Goal: Task Accomplishment & Management: Manage account settings

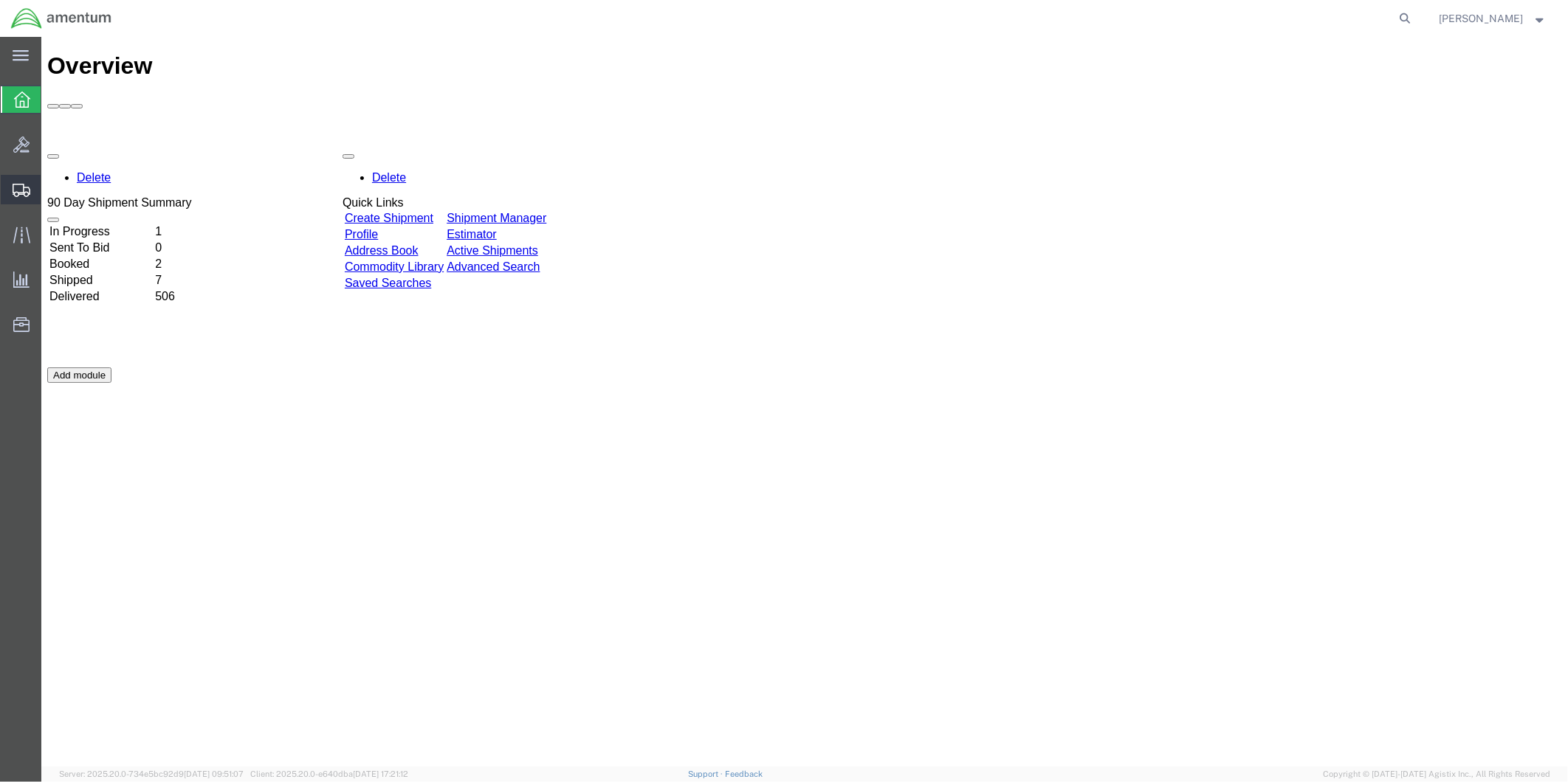
click at [0, 0] on span "Create from Template" at bounding box center [0, 0] width 0 height 0
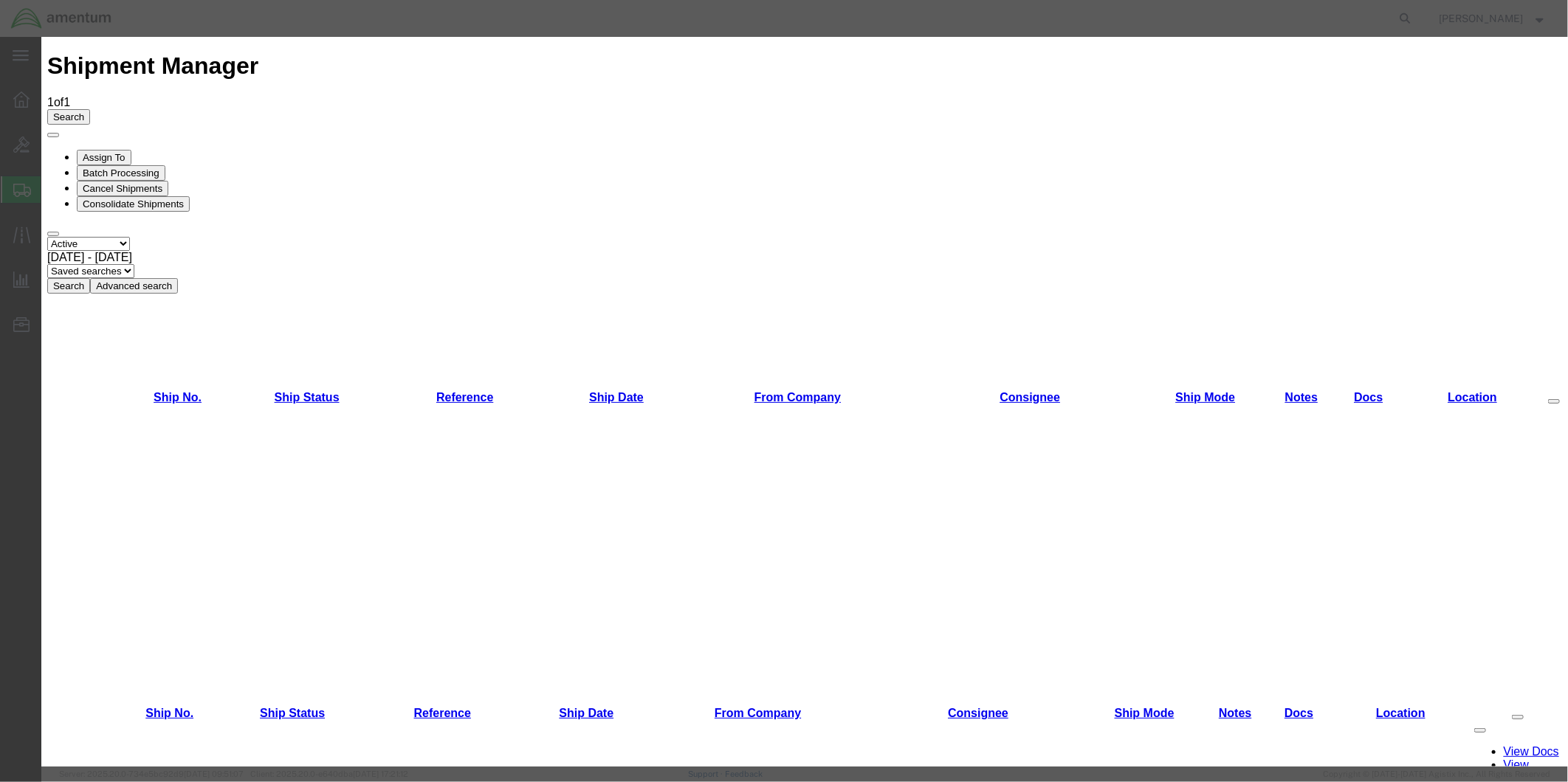
scroll to position [646, 0]
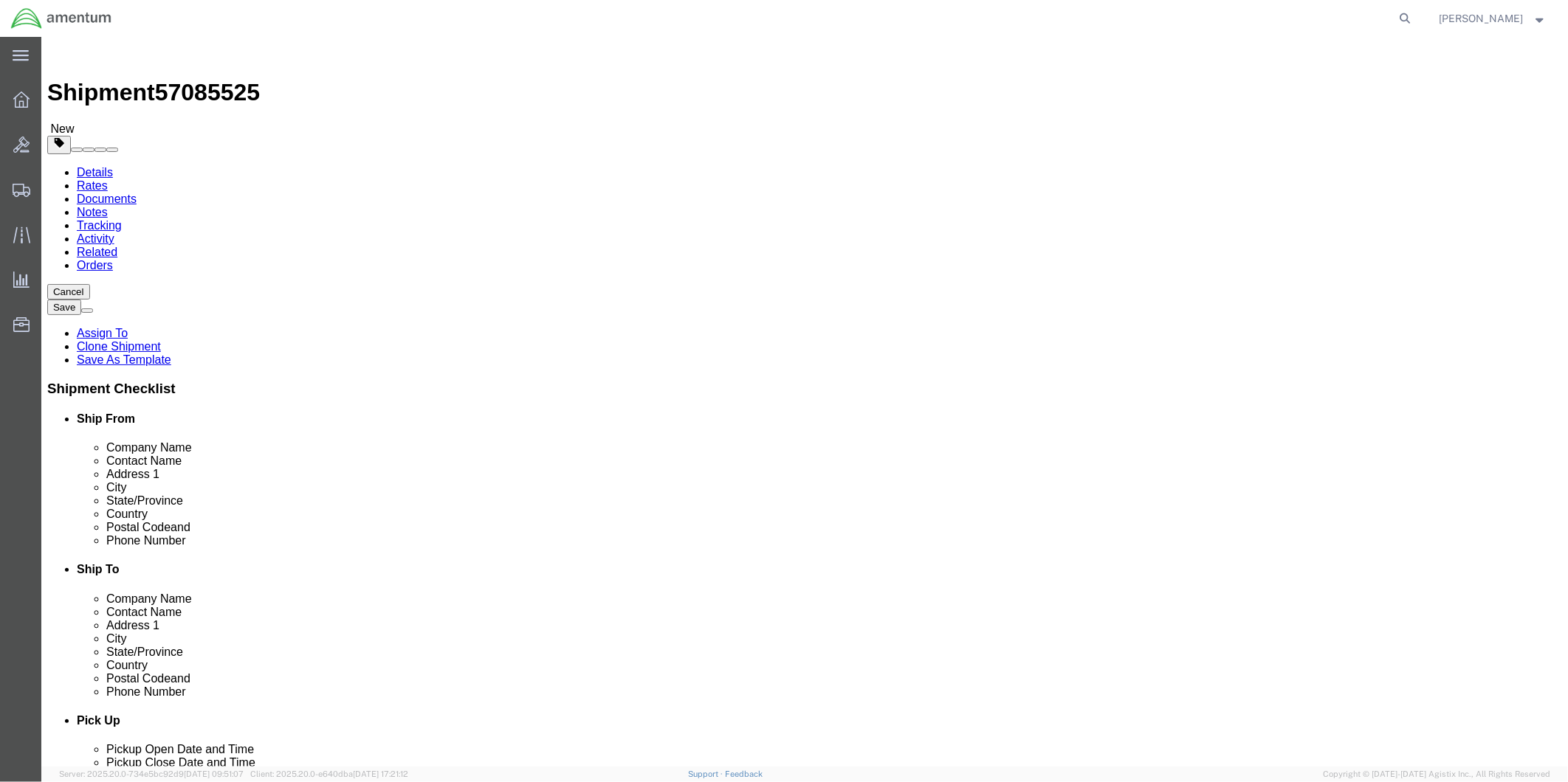
select select "49951"
select select "49916"
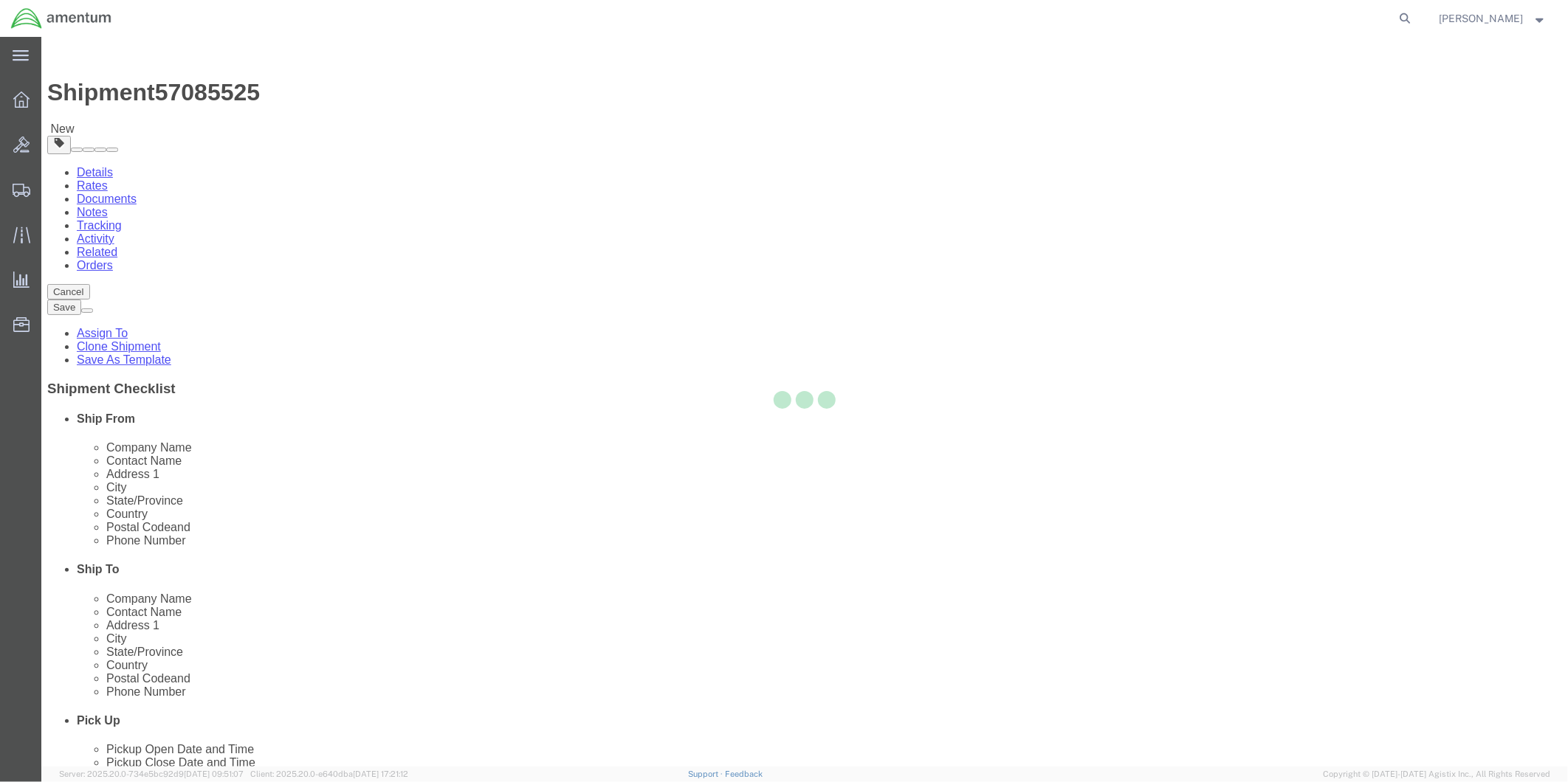
type input "Amentum Services, Inc"
type input "[PERSON_NAME]"
type input "5600 Air Cargo Rd"
type input "[US_STATE][GEOGRAPHIC_DATA]"
type input "73159-1109"
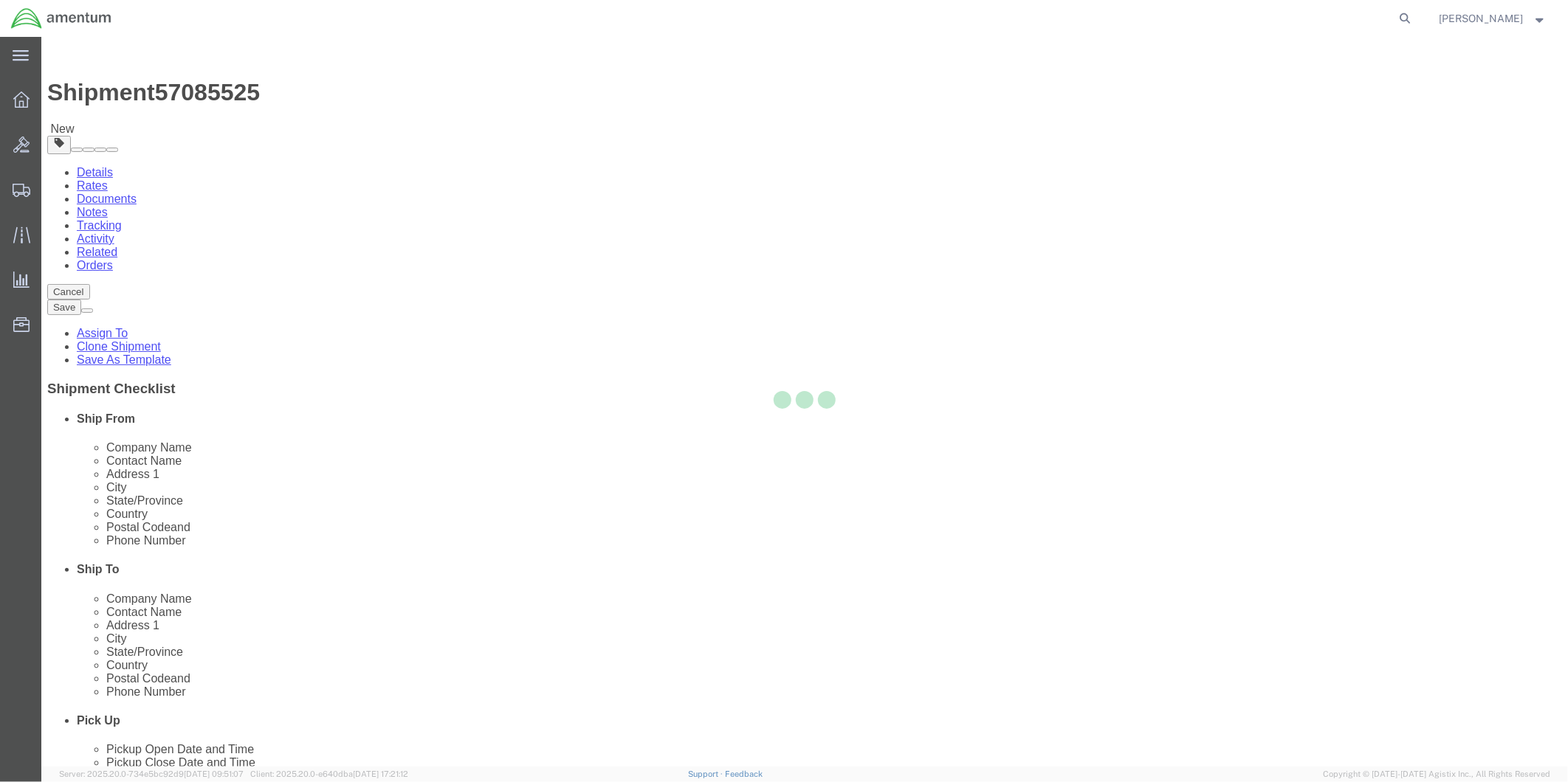
type input "[PHONE_NUMBER]"
type input "[PERSON_NAME][EMAIL_ADDRESS][PERSON_NAME][DOMAIN_NAME]"
checkbox input "true"
select select "OK"
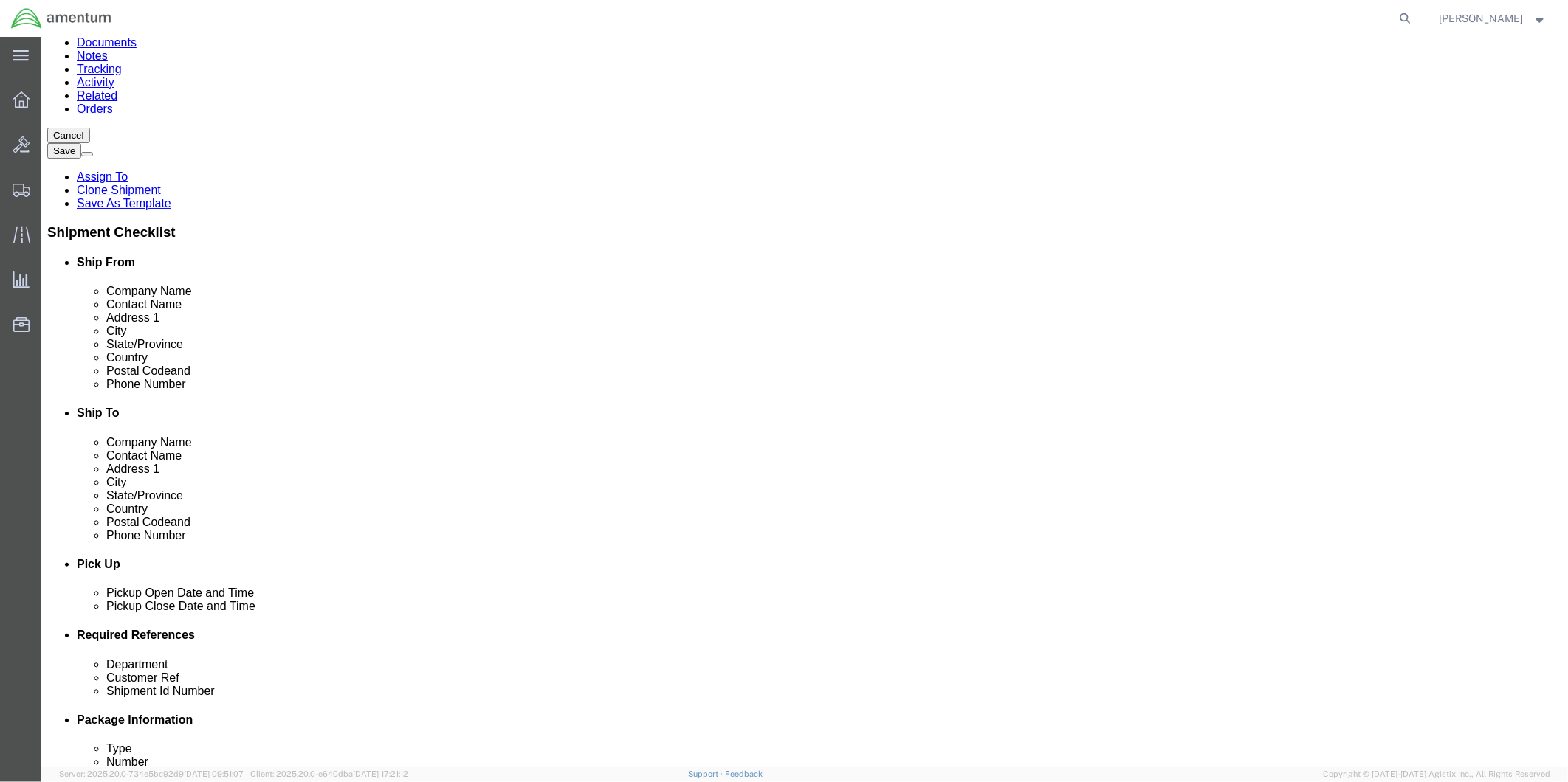
scroll to position [328, 0]
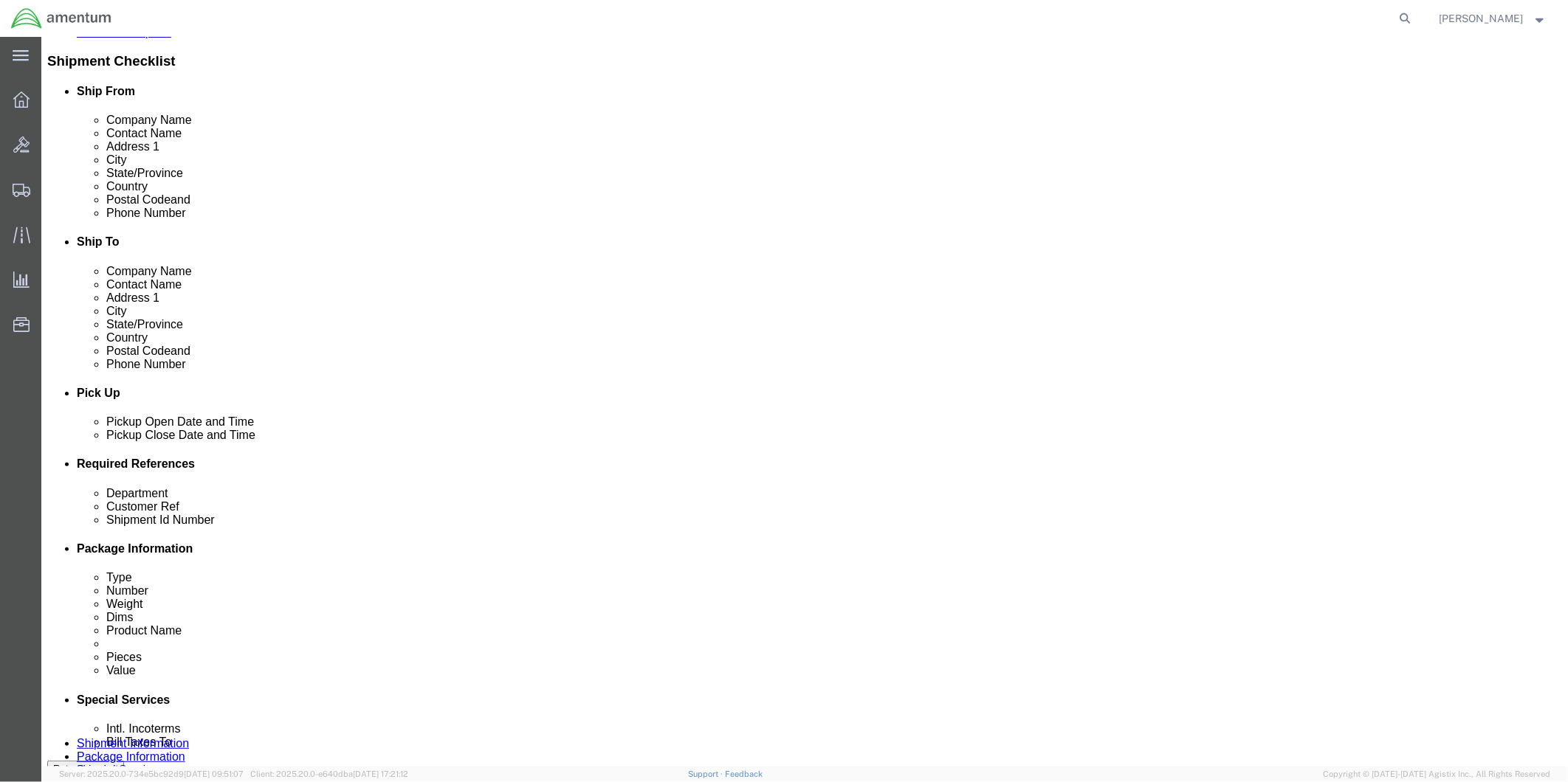
click div
click input "6:30 PM"
type input "9:00 AM"
click button "Apply"
click div
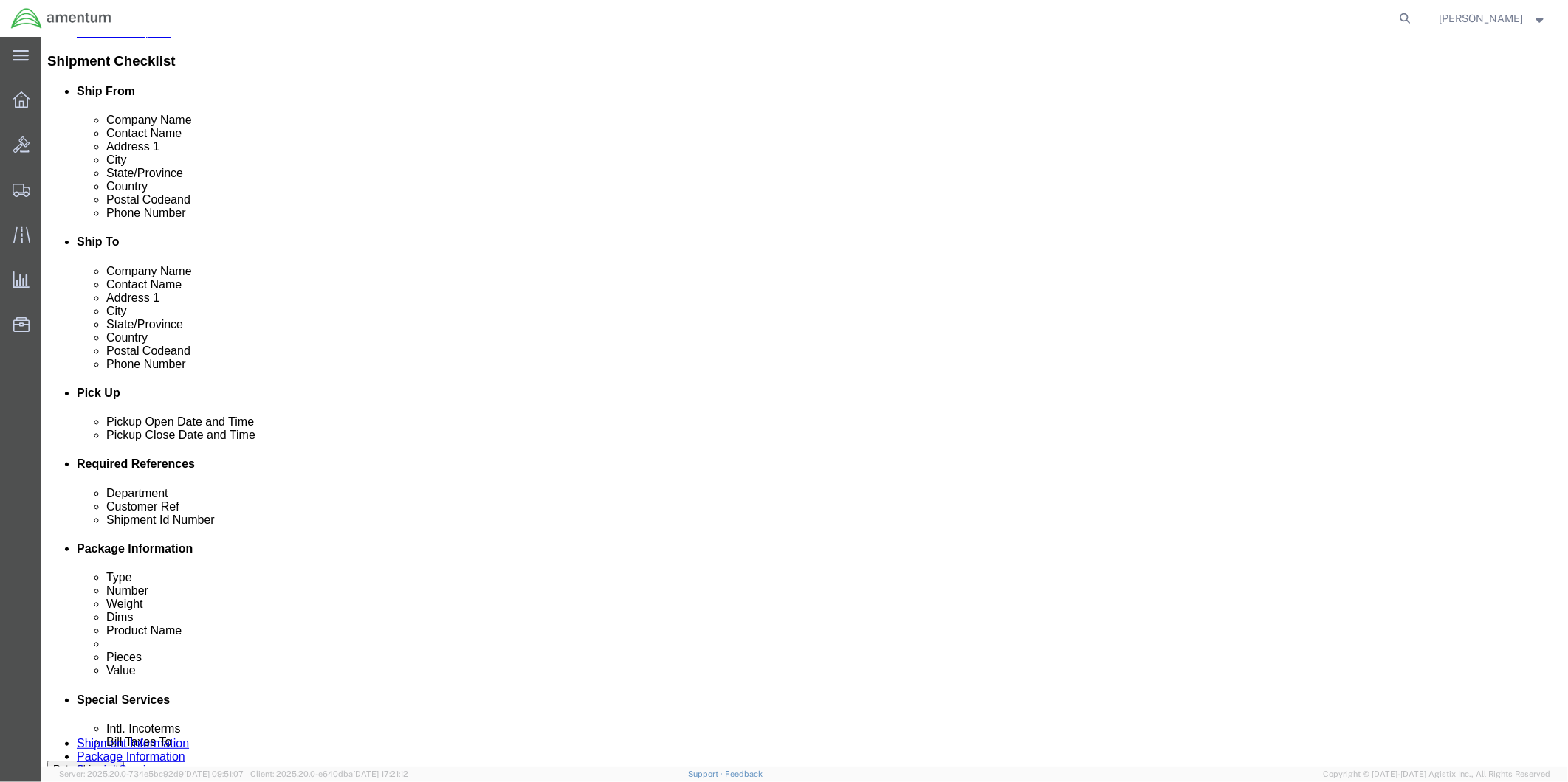
type input "12:00 PM"
click button "Apply"
click input "text"
click input "604-0100915, 10916, 10917"
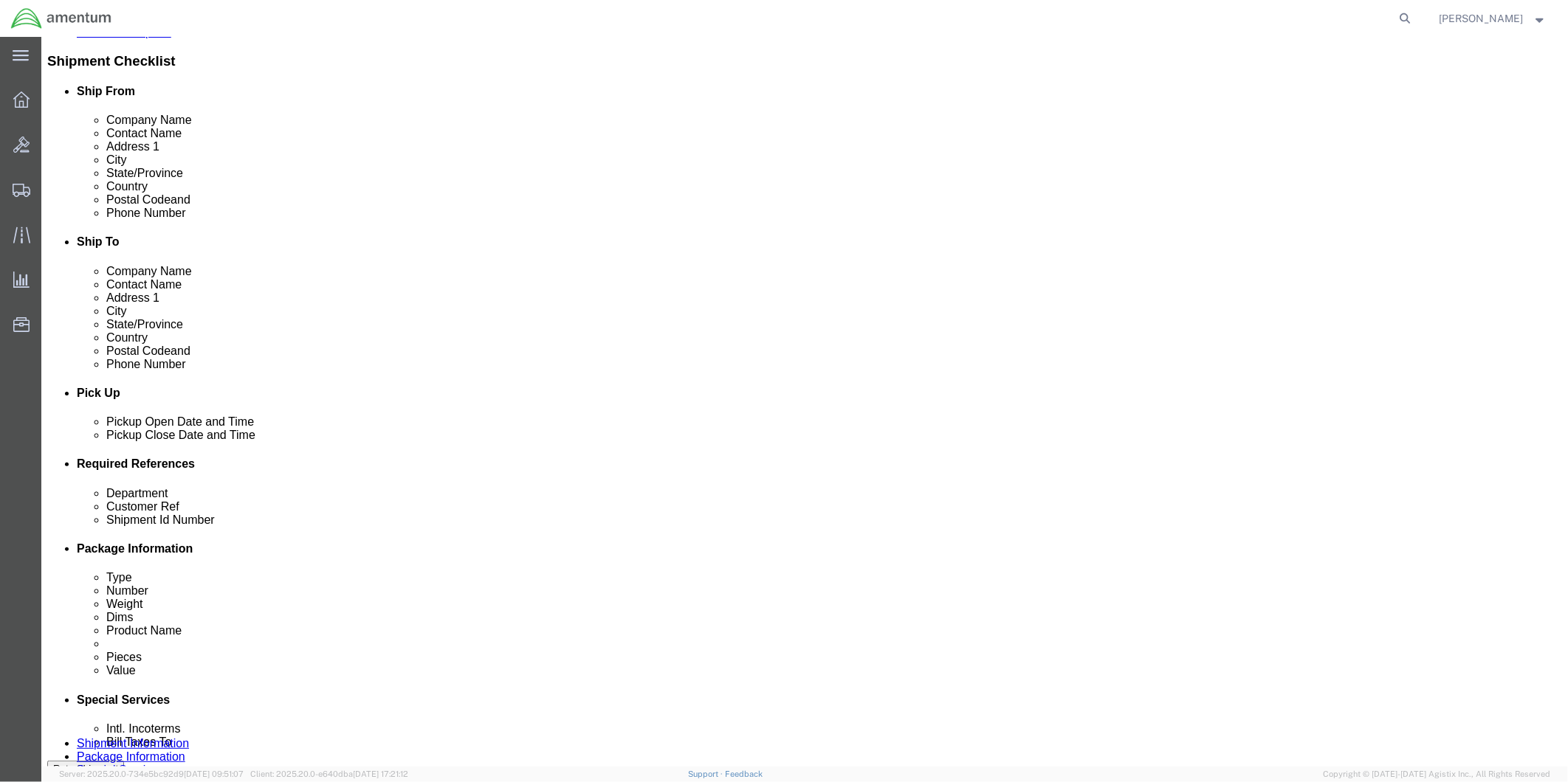
click input "604-0100915, 010916, 10917"
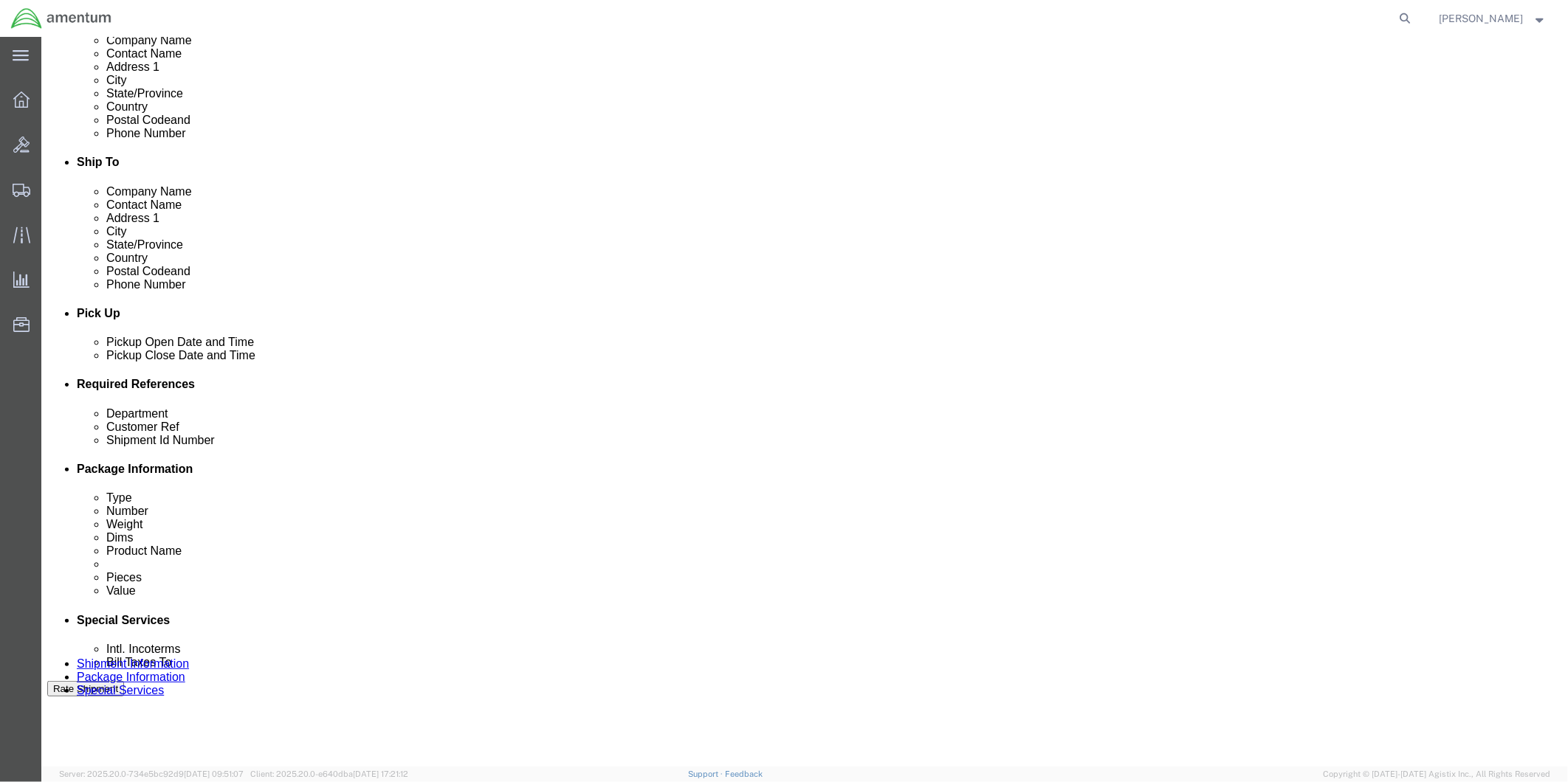
scroll to position [574, 0]
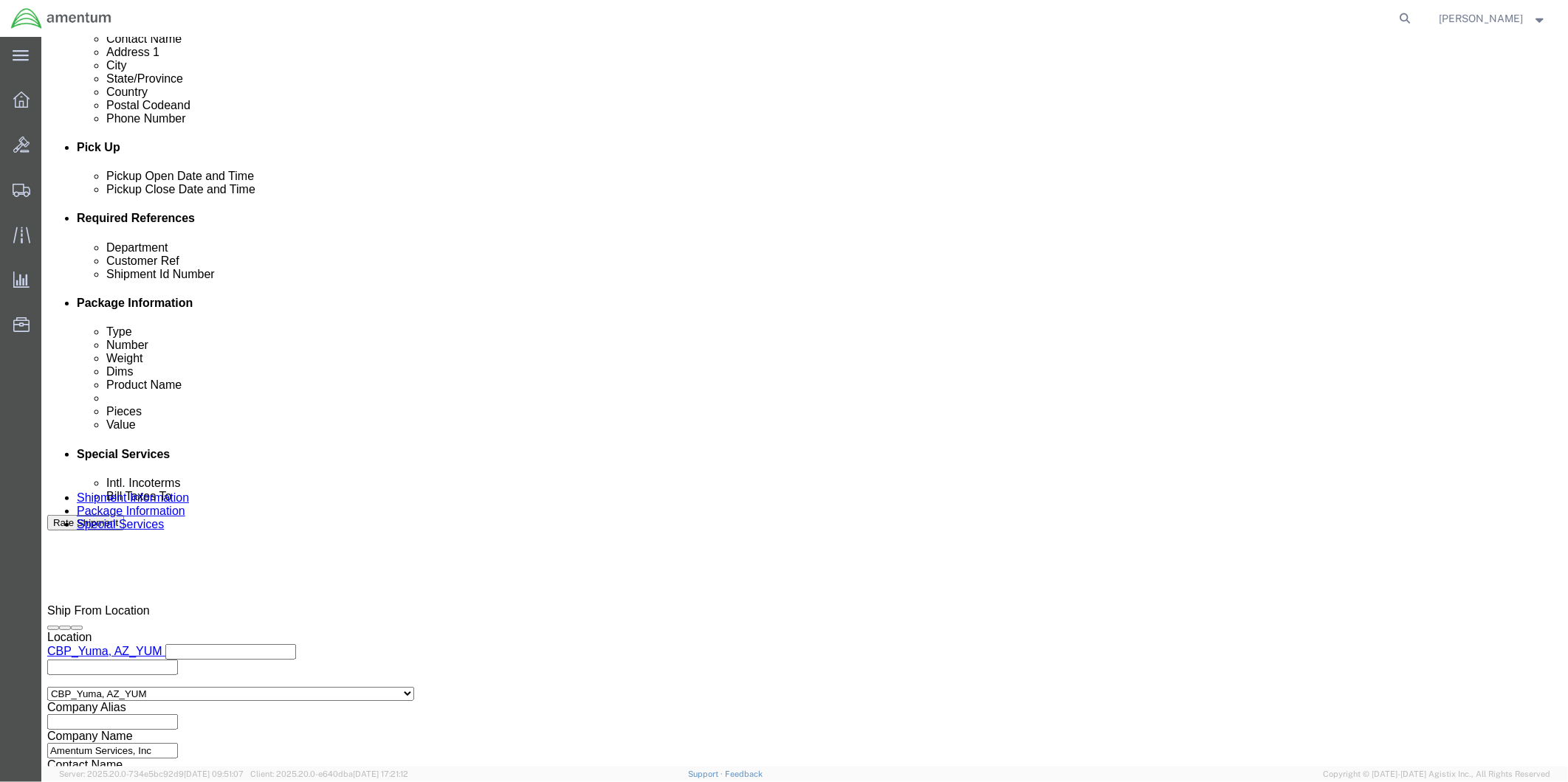
type input "604-0100915, 010916, 010917"
click button "Continue"
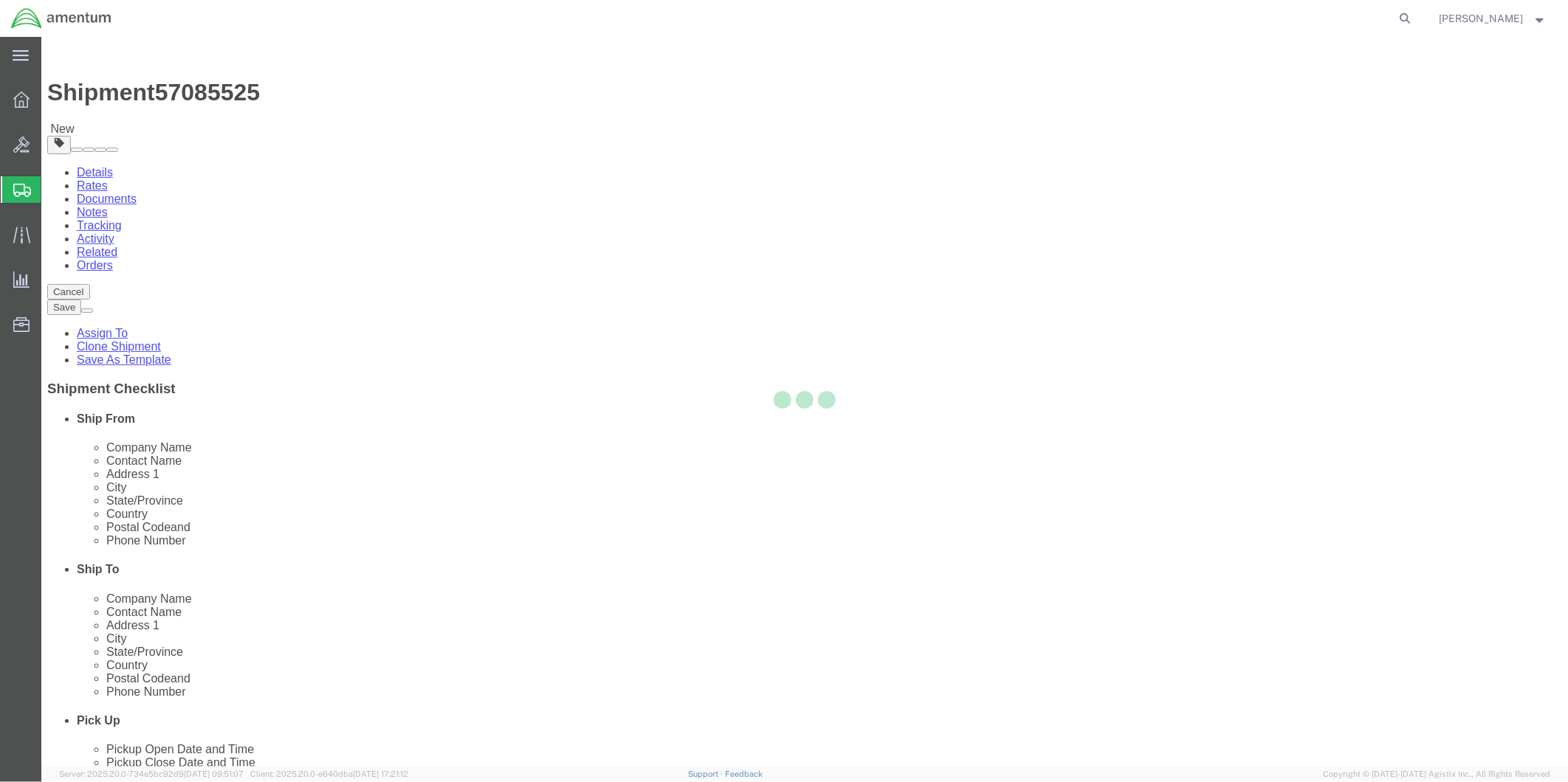
select select "CBOX"
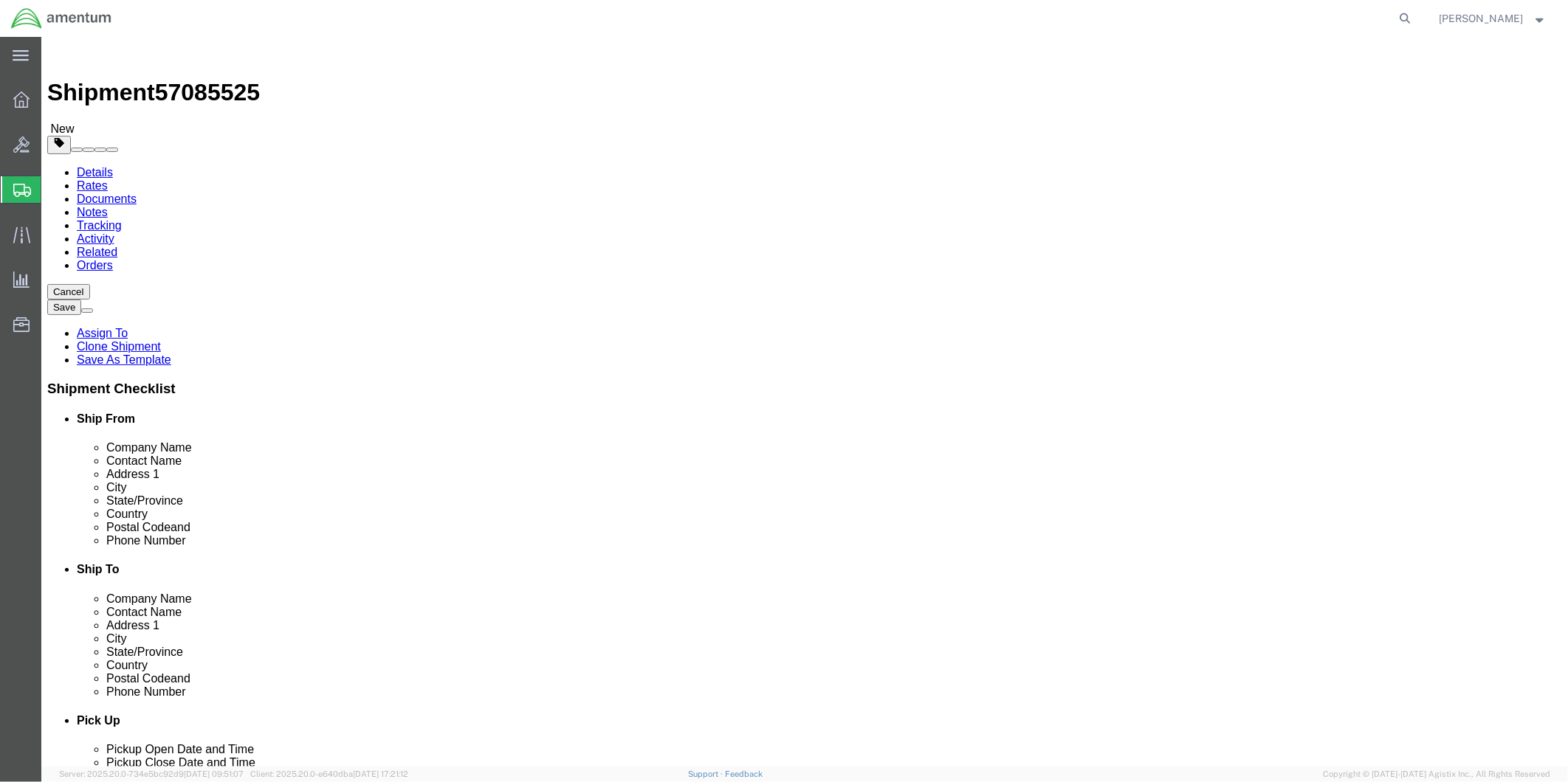
click input "text"
type input "40"
type input "12"
drag, startPoint x: 257, startPoint y: 345, endPoint x: 223, endPoint y: 346, distance: 34.0
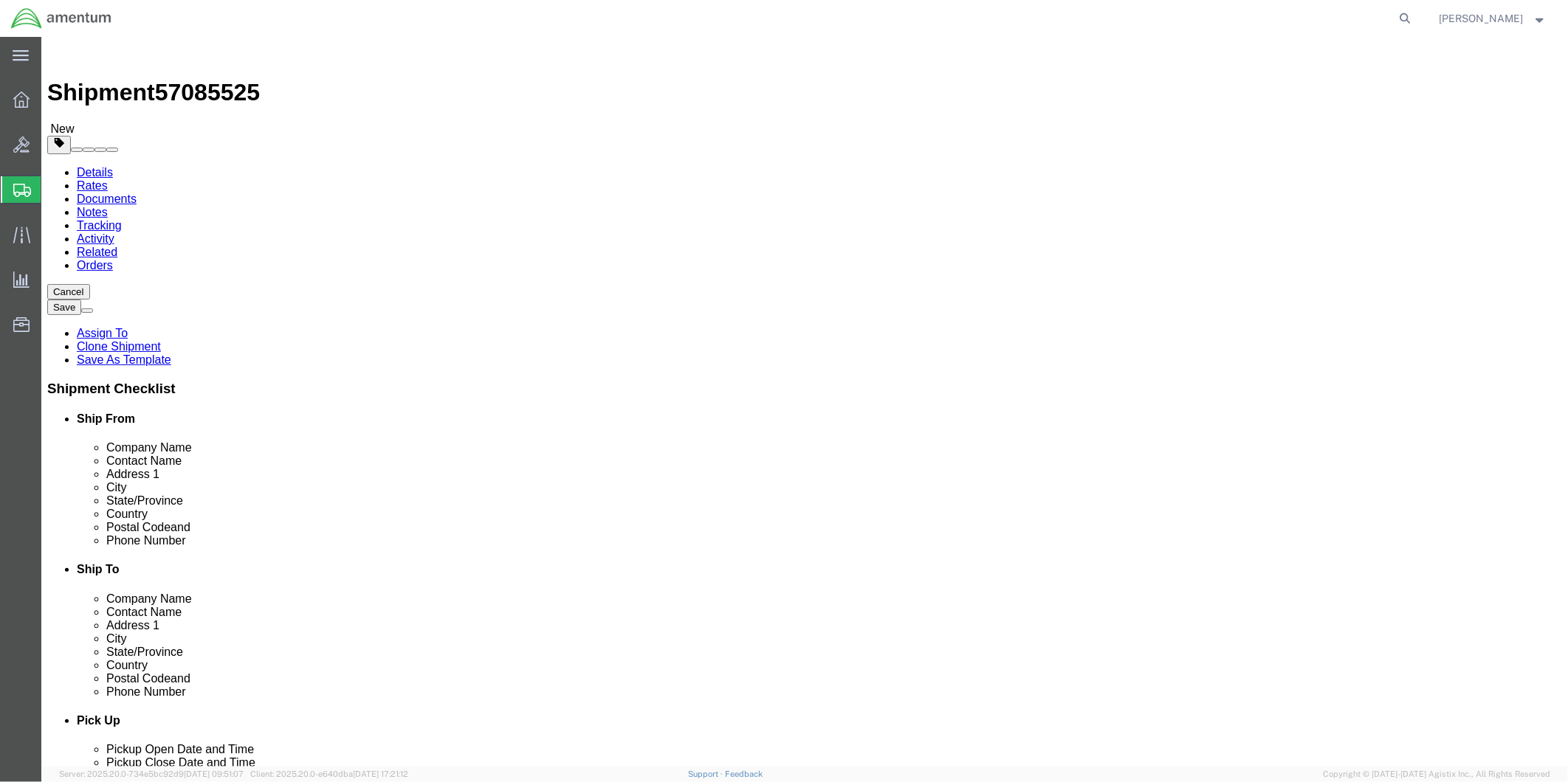
click div "0.00 Select kgs lbs"
type input "23"
click ul
click link "Add Content"
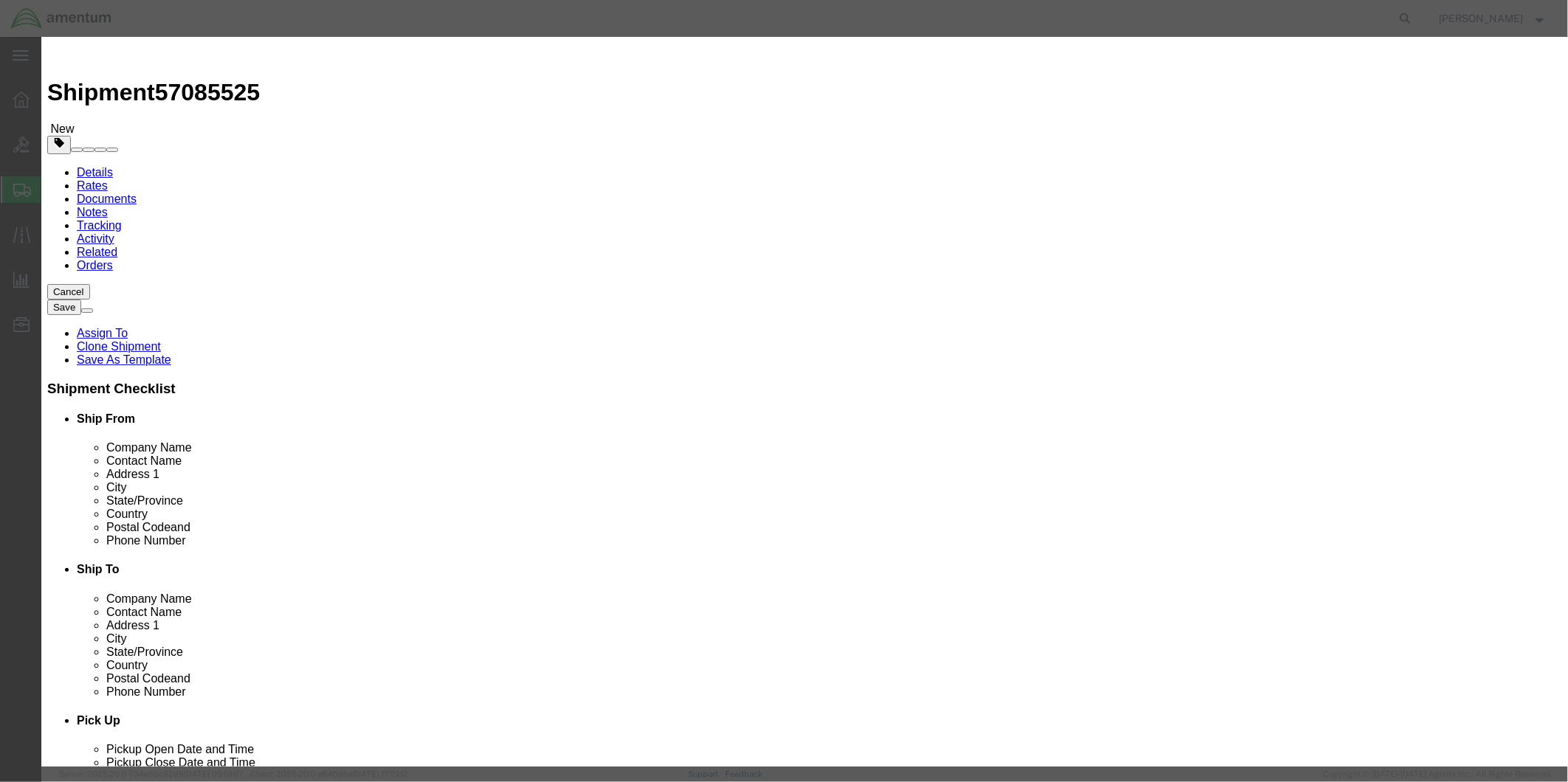
click input "text"
type input "BEARING"
click div "Commodity library Product Name BEARING Pieces 0 Select Bag Barrels 100Board Fee…"
drag, startPoint x: 530, startPoint y: 138, endPoint x: 512, endPoint y: 138, distance: 18.0
click input "0"
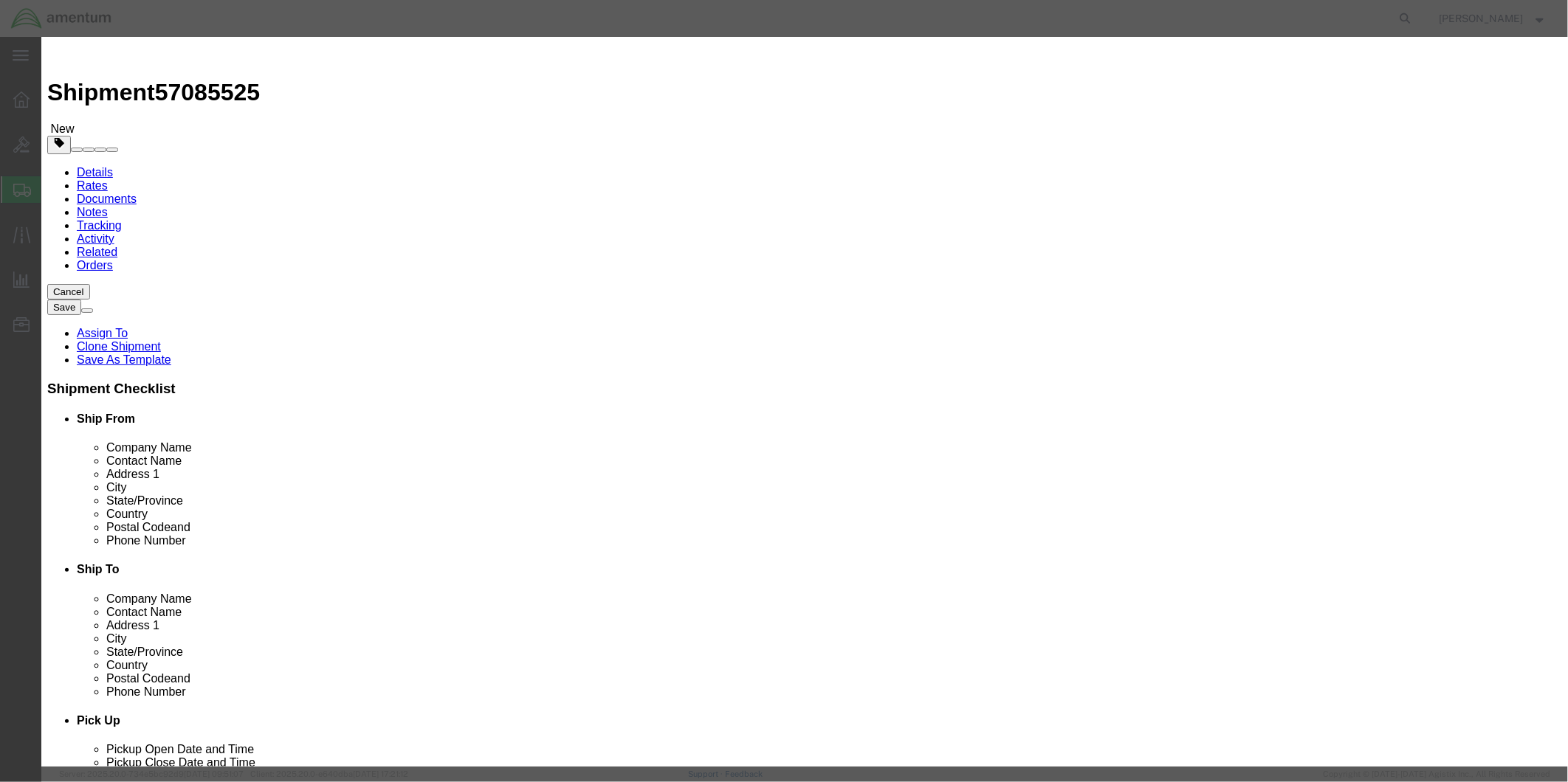
type input "3"
click input "text"
type input "42004.14"
click textarea
type textarea "BEARING"
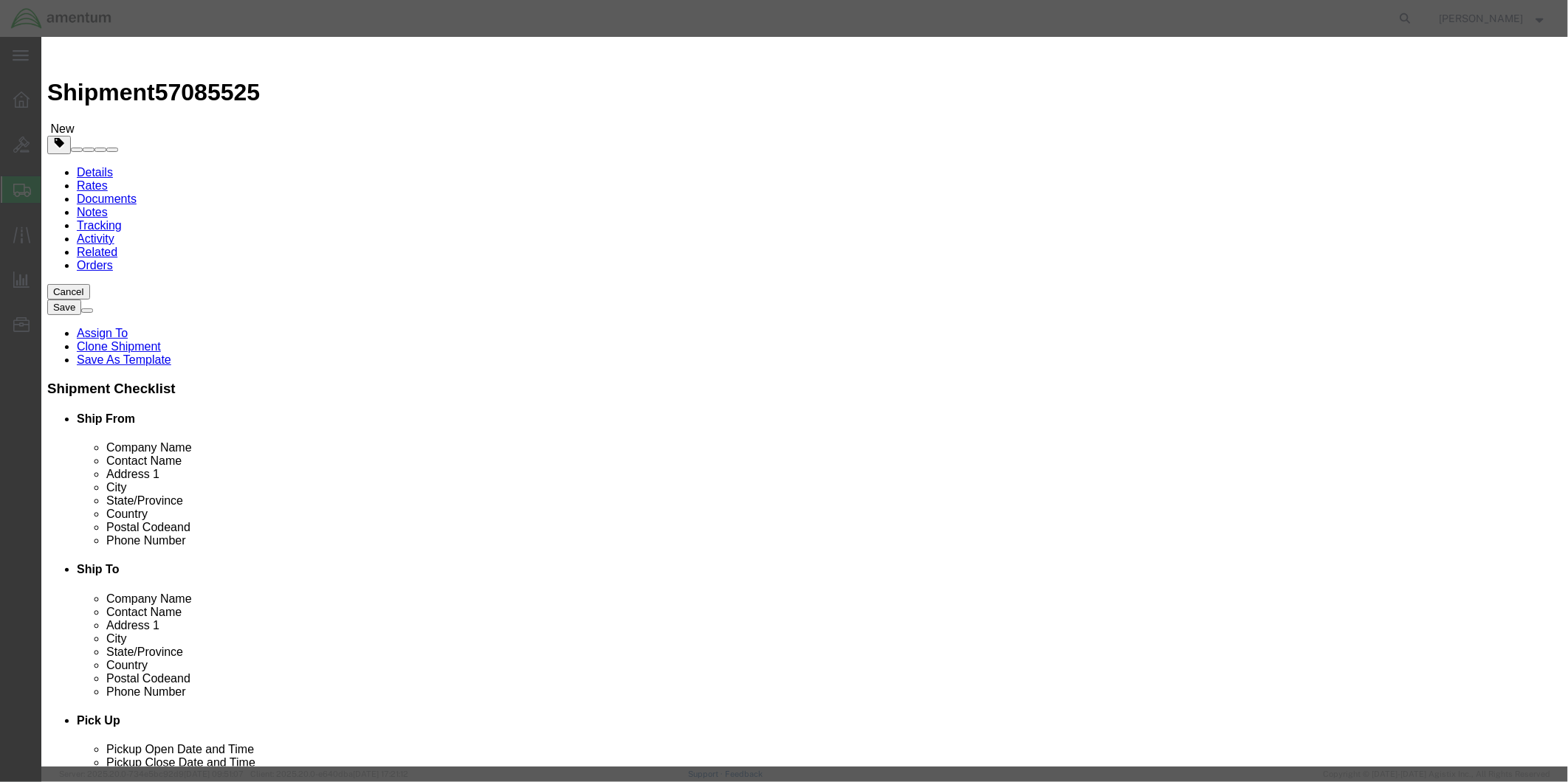
click div "Commodity library"
click input "text"
type input "LK30808, LK30848, LK31132"
click button "Save & Close"
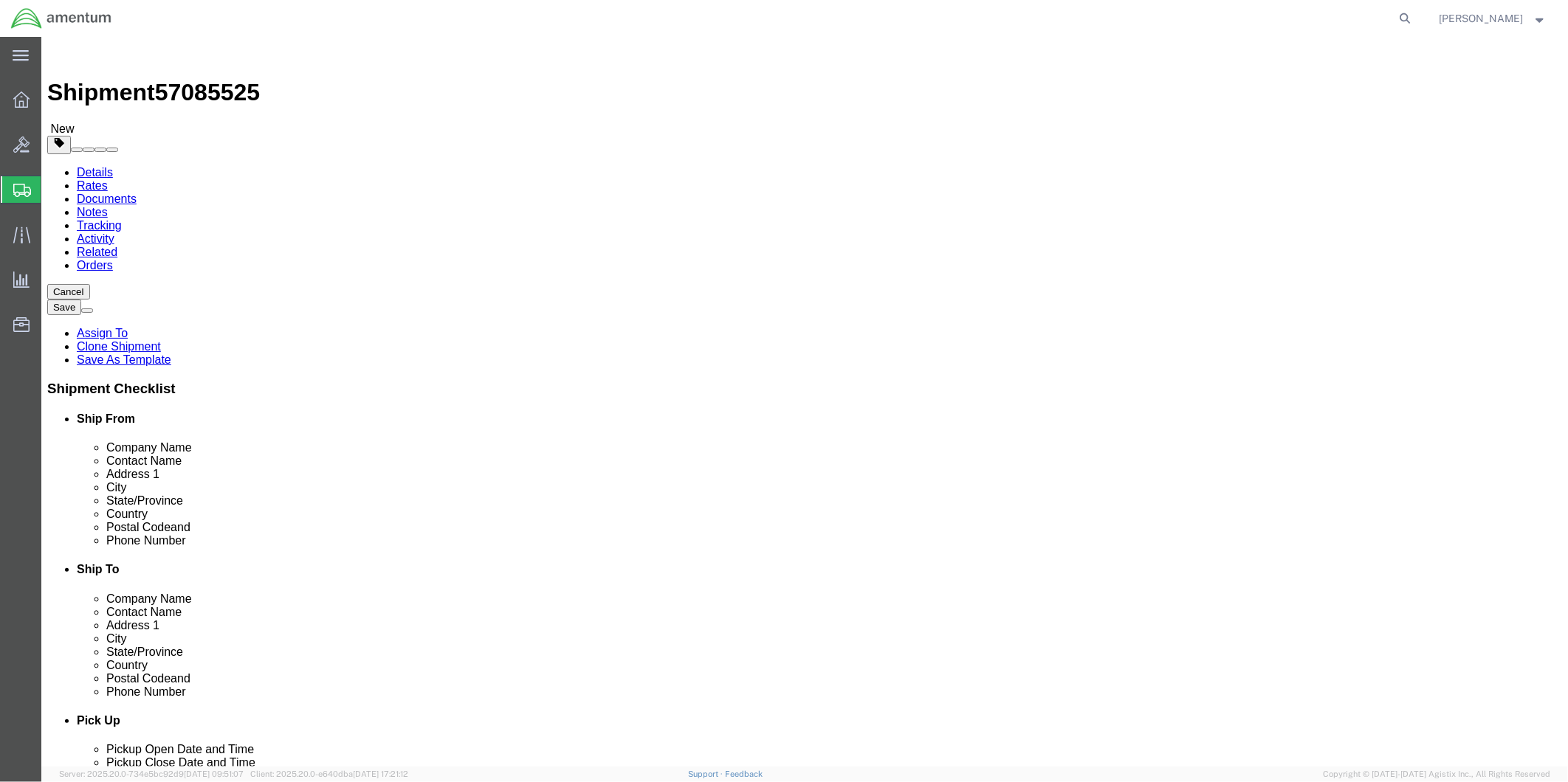
click button "Rate Shipment"
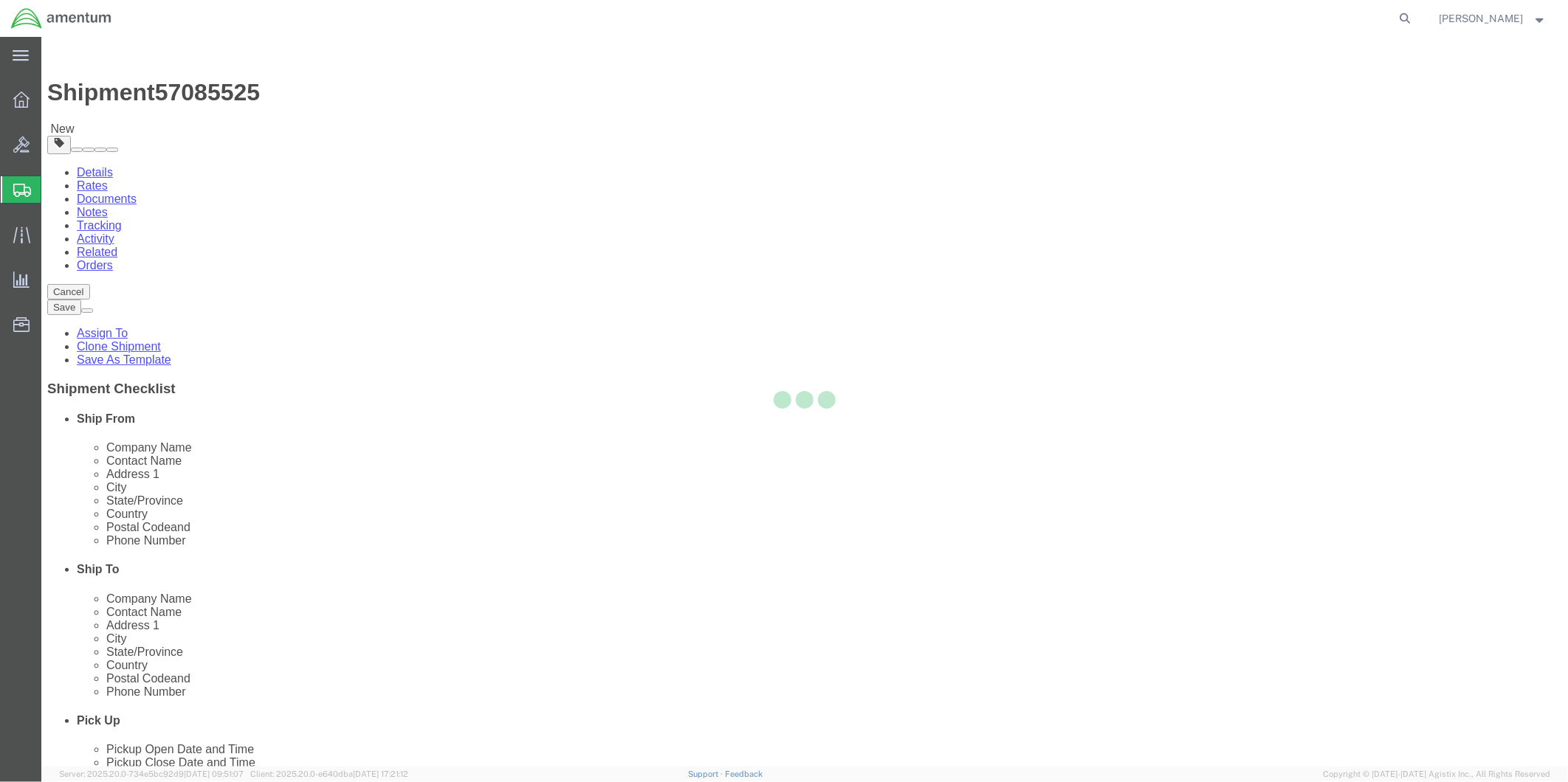
select select "49951"
select select "49916"
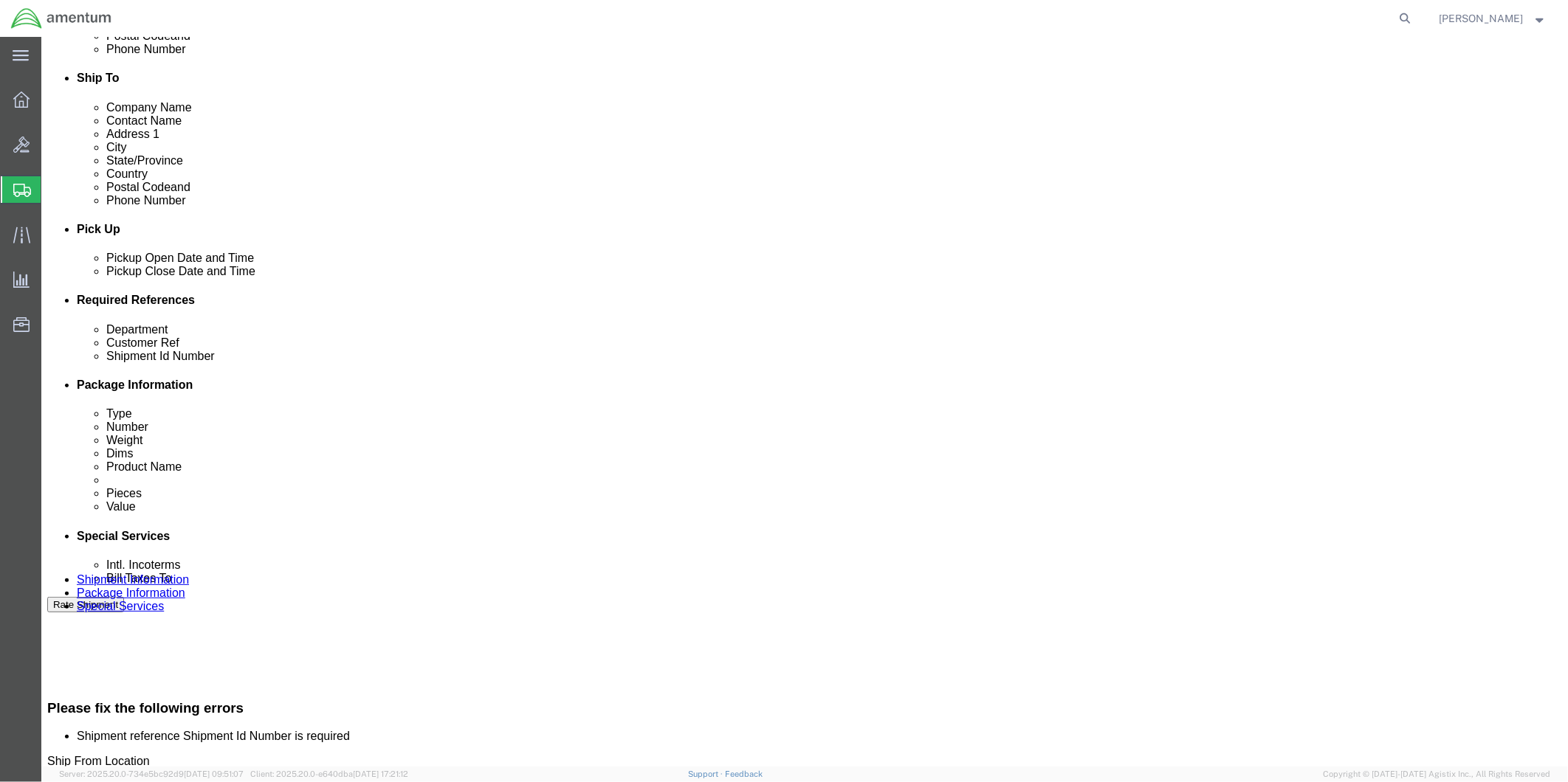
scroll to position [0, 15]
drag, startPoint x: 220, startPoint y: 510, endPoint x: 348, endPoint y: 512, distance: 128.0
click input "604-0100915, 010916, 010917"
click input "text"
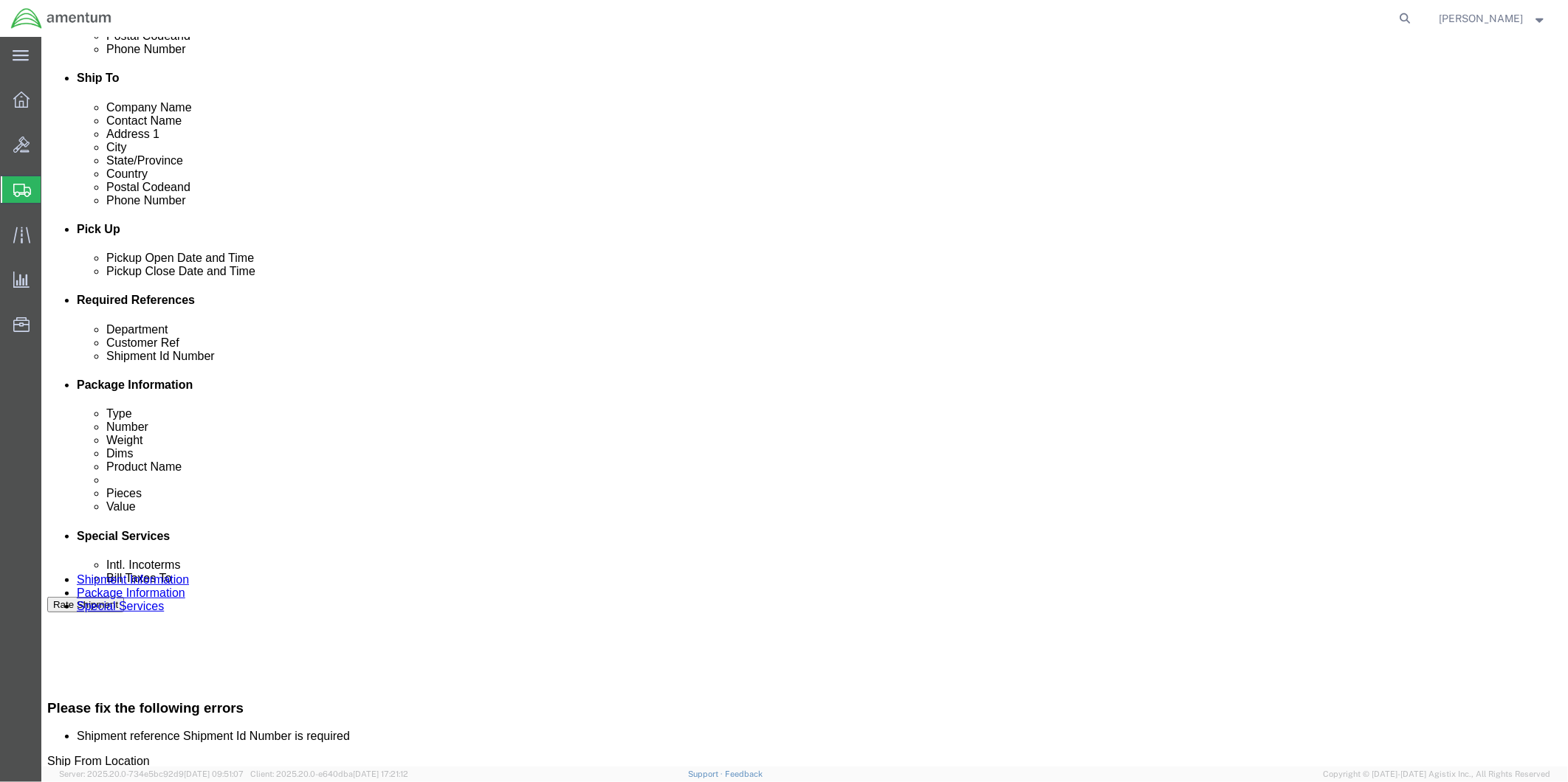
paste input "604-0100915, 010916, 010917"
type input "604-0100915, 010916, 010917"
click button "Rate Shipment"
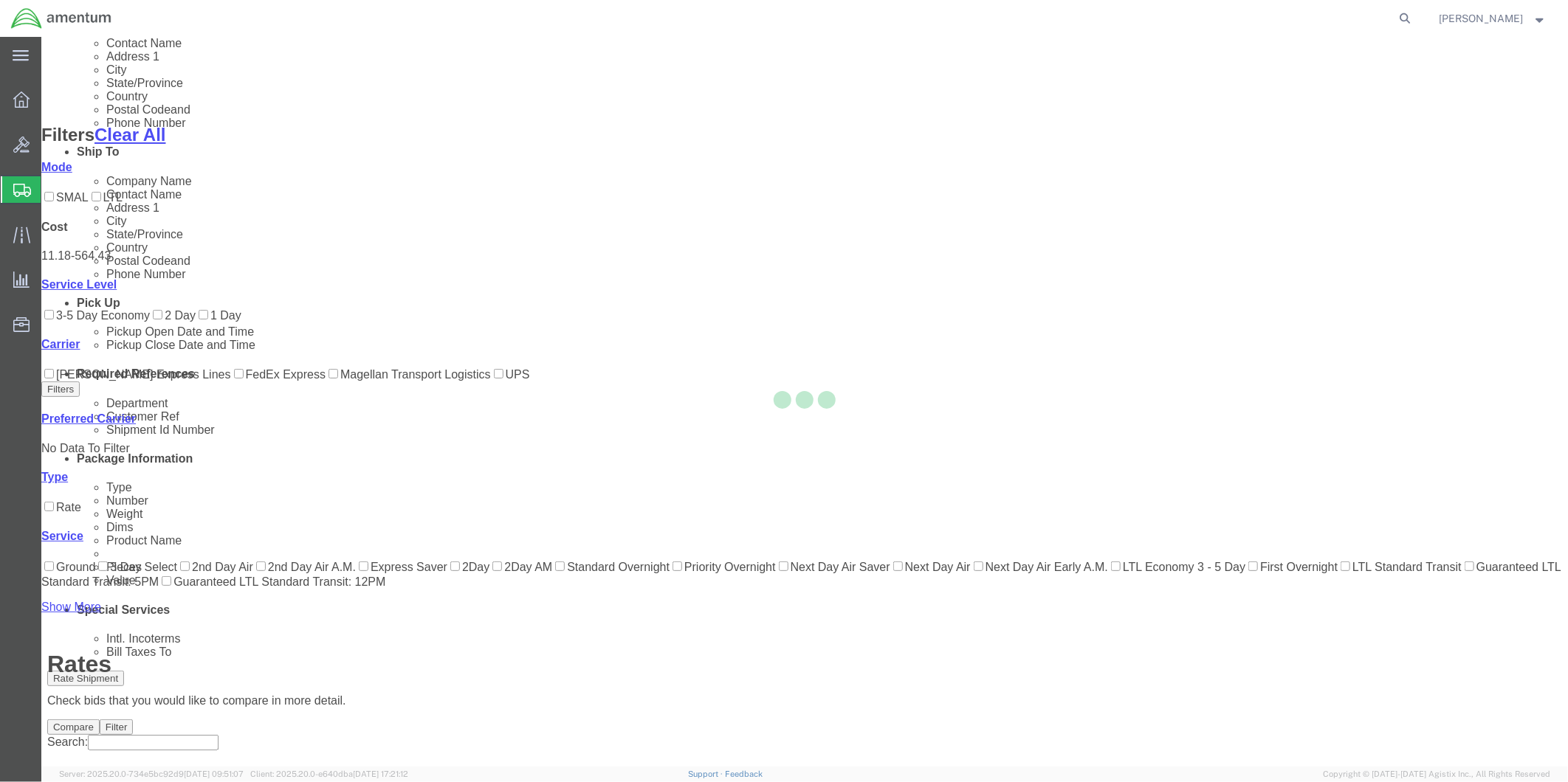
scroll to position [75, 0]
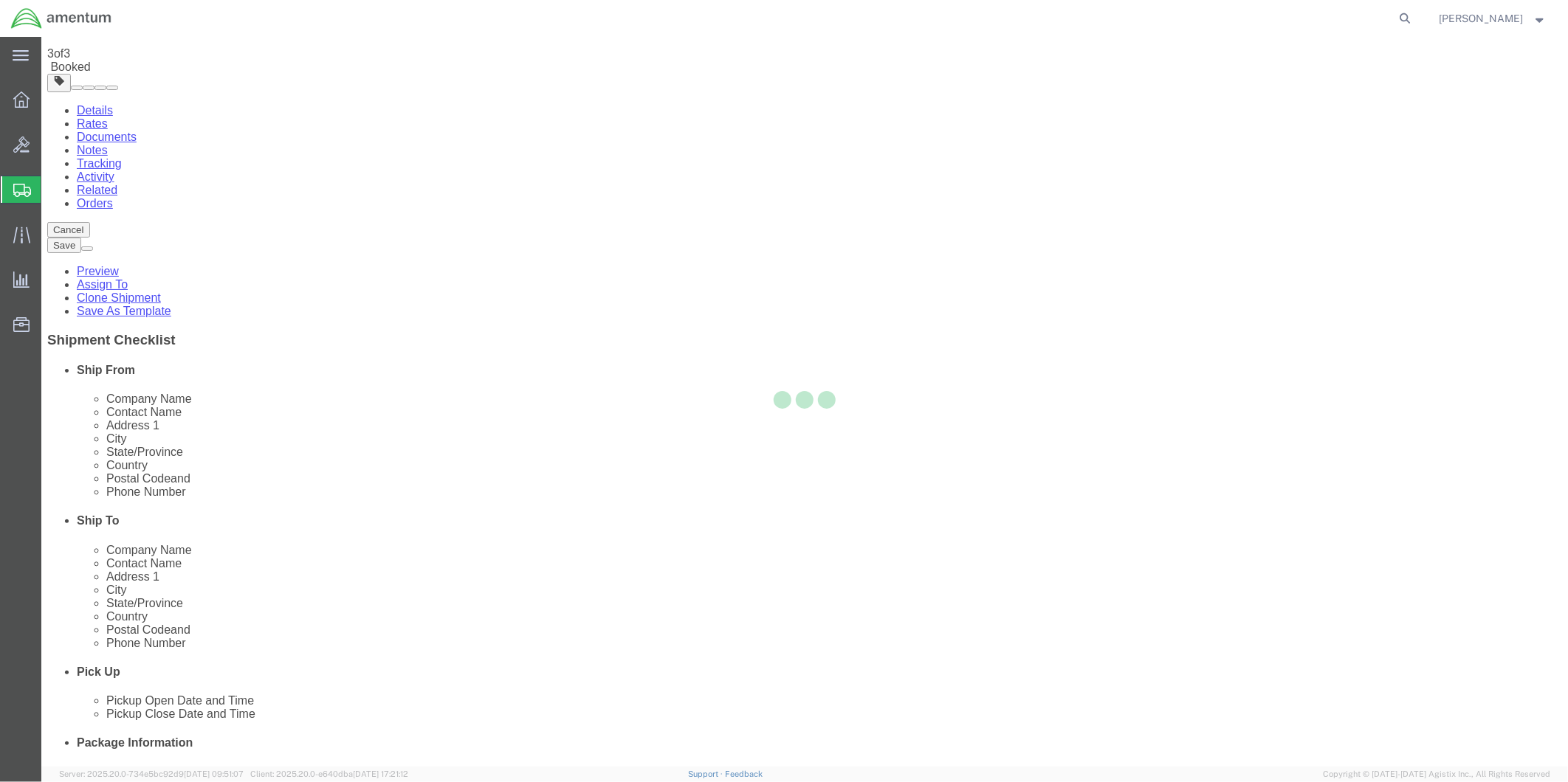
scroll to position [0, 0]
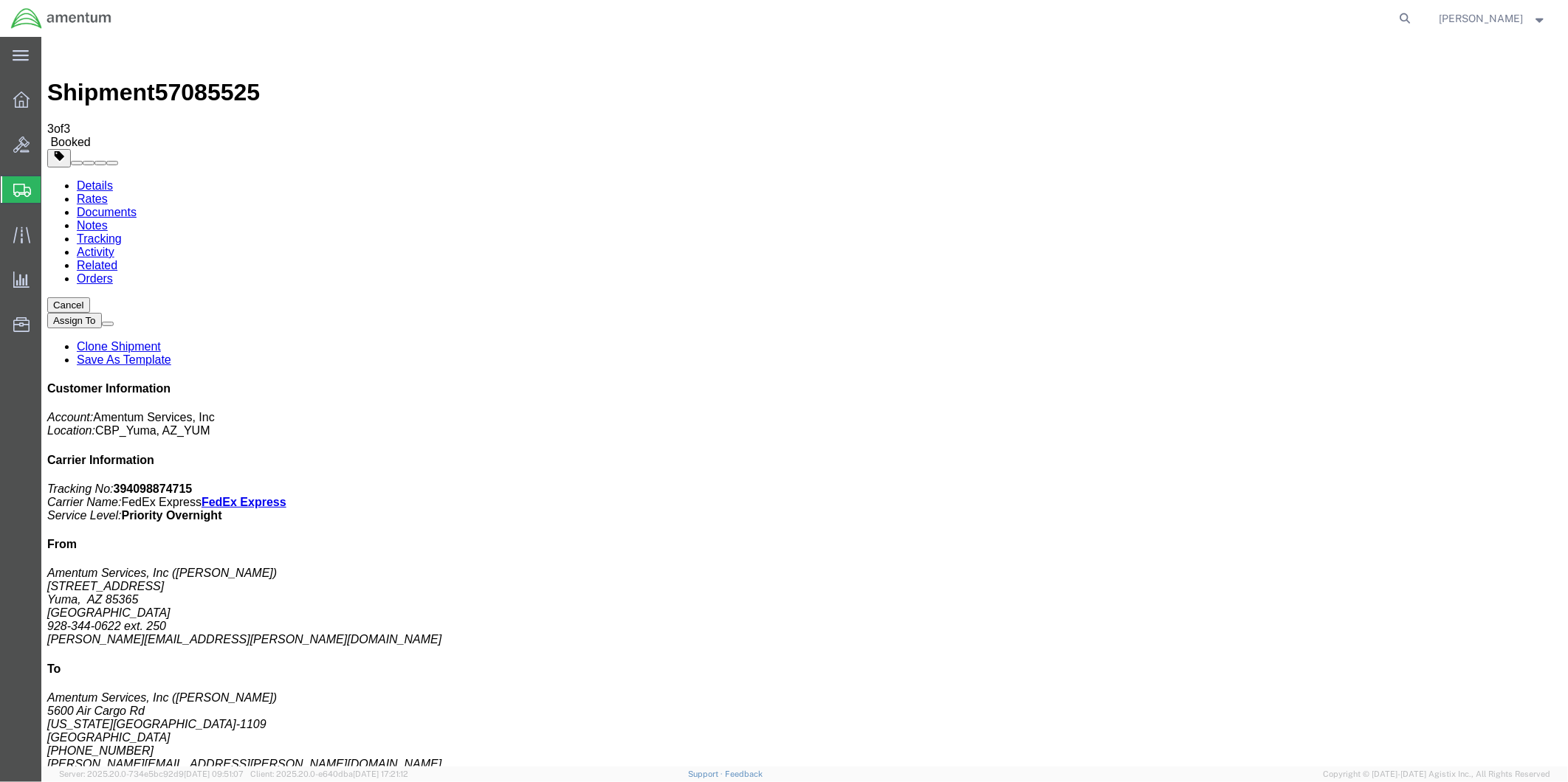
click at [89, 179] on link "Details" at bounding box center [94, 185] width 36 height 13
click link "Schedule pickup request"
drag, startPoint x: 1248, startPoint y: 190, endPoint x: 1410, endPoint y: 222, distance: 165.1
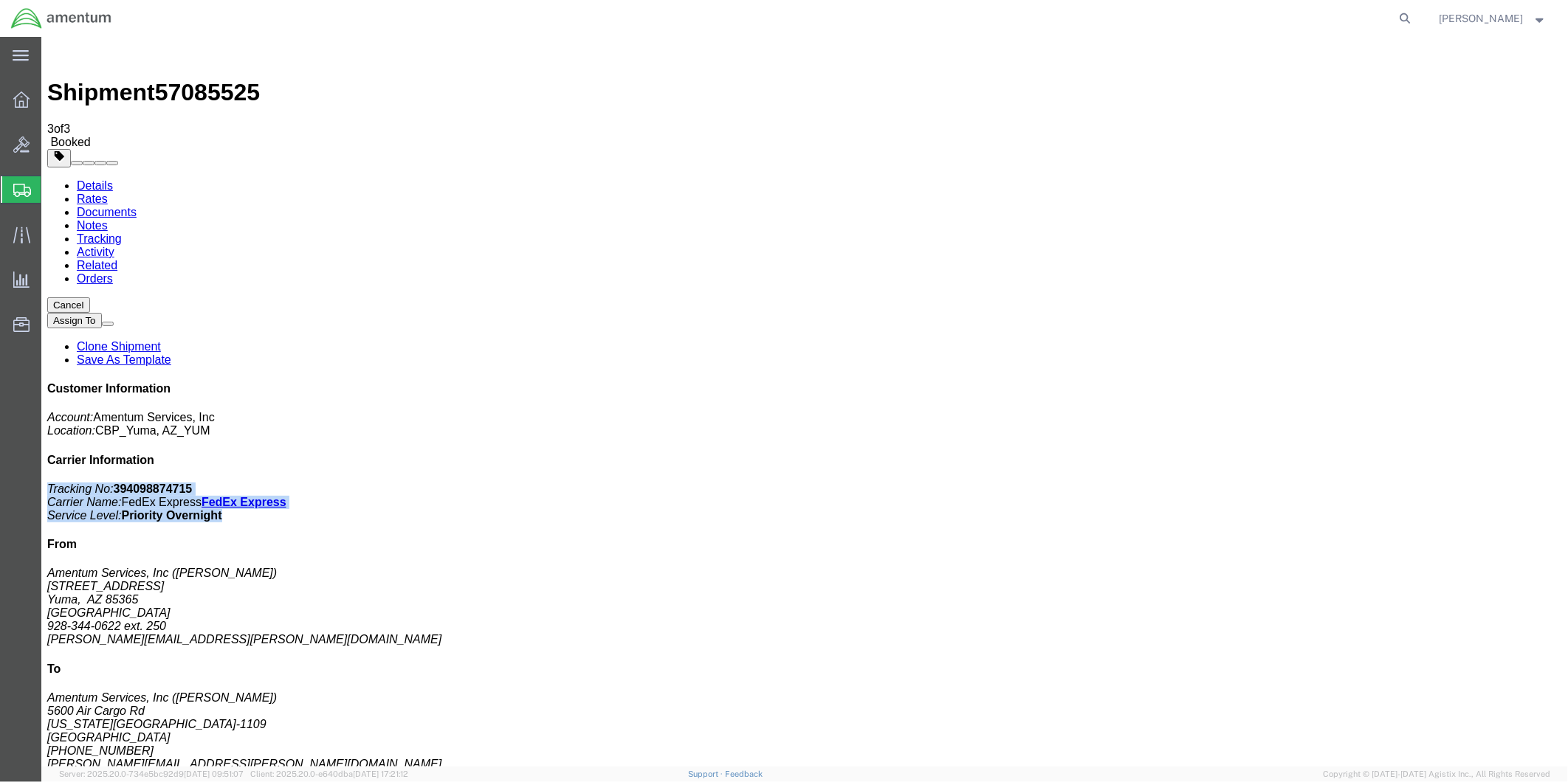
click div "Customer Information Account: Amentum Services, Inc Location: CBP_Yuma, [GEOGRA…"
drag, startPoint x: 1410, startPoint y: 222, endPoint x: 1317, endPoint y: 208, distance: 94.0
copy p "Tracking No: 394098874715 Carrier Name: FedEx Express FedEx Express Service Lev…"
